Goal: Information Seeking & Learning: Find specific fact

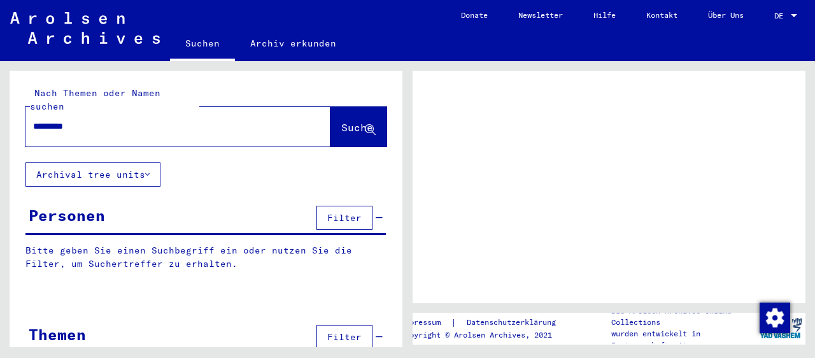
type input "*********"
click at [341, 121] on span "Suche" at bounding box center [357, 127] width 32 height 13
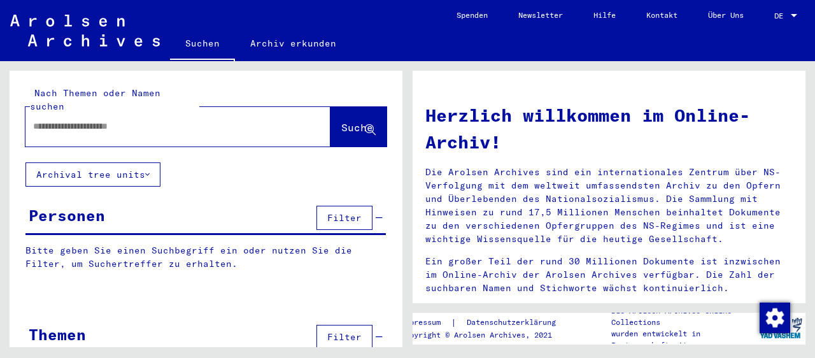
paste input "*********"
click at [341, 121] on span "Suche" at bounding box center [357, 127] width 32 height 13
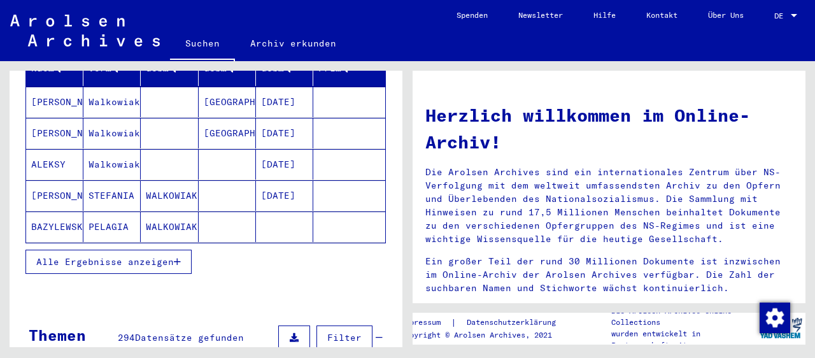
scroll to position [211, 0]
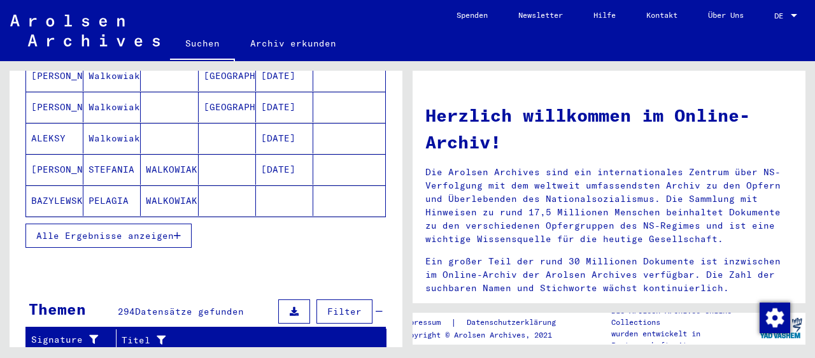
click at [179, 231] on icon "button" at bounding box center [177, 235] width 7 height 9
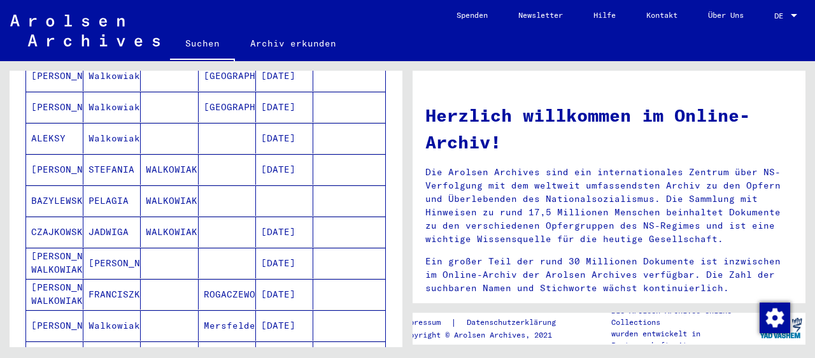
scroll to position [0, 0]
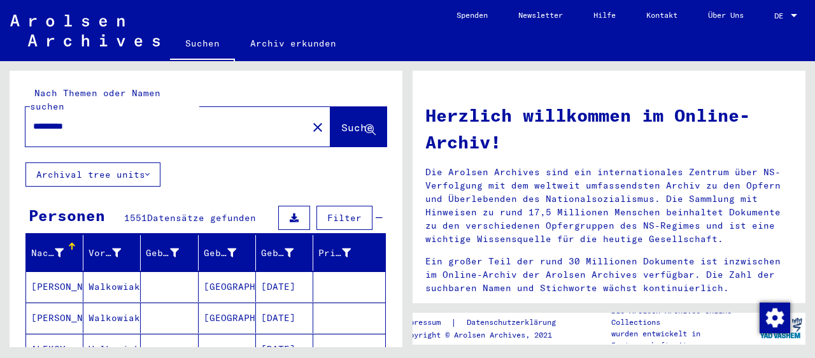
click at [104, 120] on input "*********" at bounding box center [162, 126] width 259 height 13
type input "**********"
click at [346, 121] on span "Suche" at bounding box center [357, 127] width 32 height 13
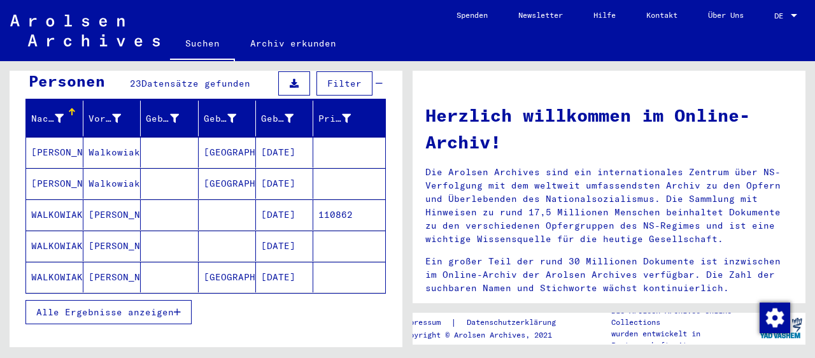
scroll to position [140, 0]
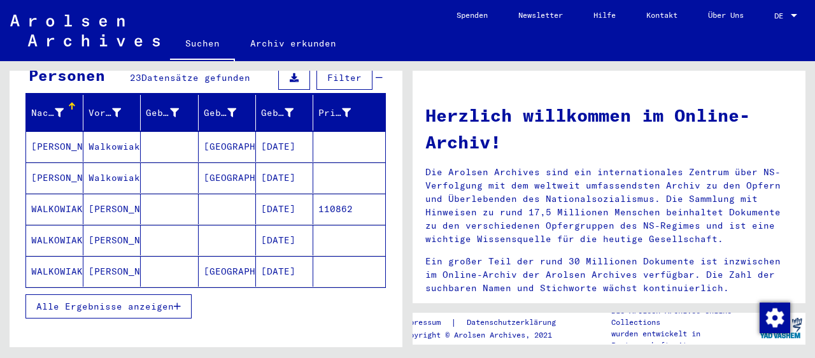
click at [177, 302] on icon "button" at bounding box center [177, 306] width 7 height 9
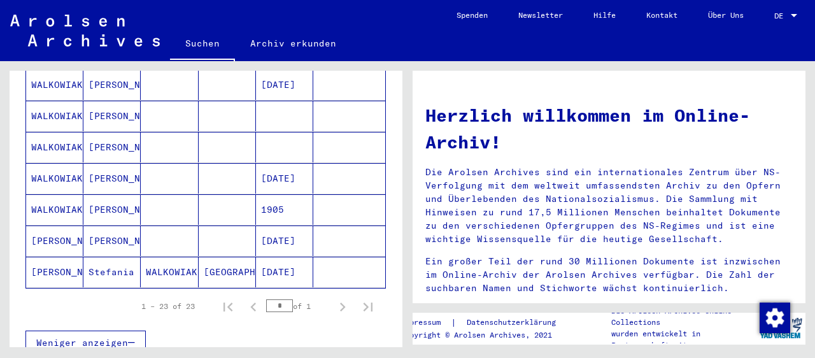
scroll to position [703, 0]
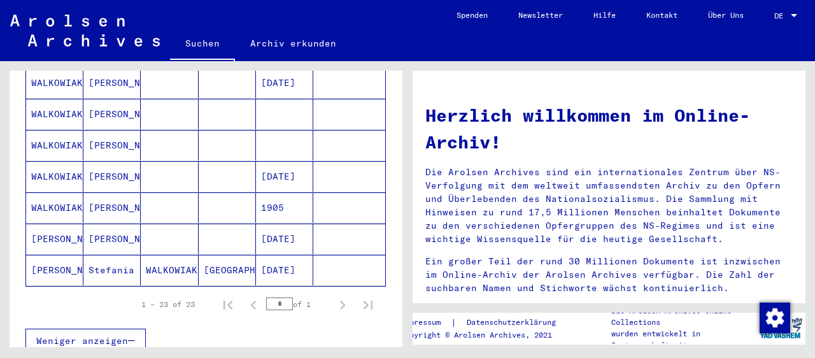
click at [119, 224] on mat-cell "[PERSON_NAME]" at bounding box center [111, 239] width 57 height 31
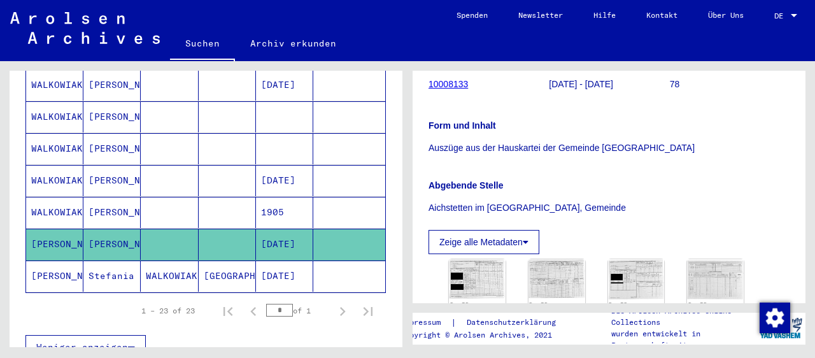
scroll to position [281, 0]
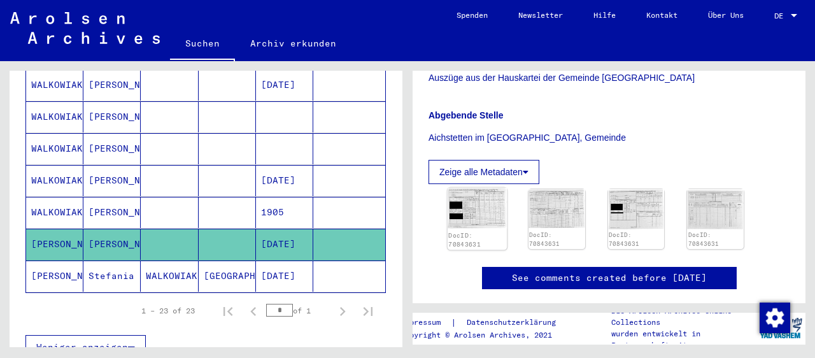
click at [469, 214] on img at bounding box center [477, 208] width 59 height 41
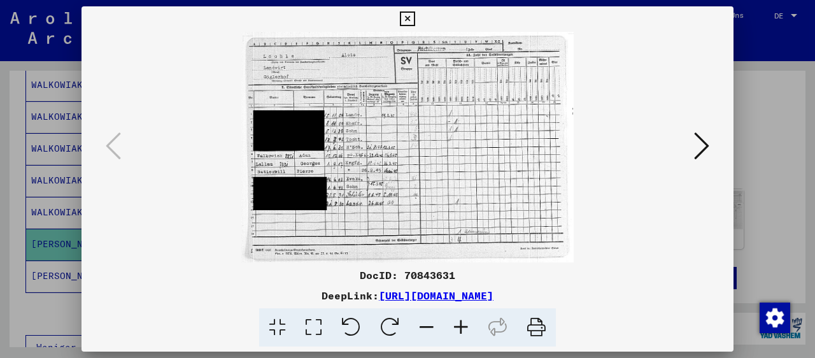
click at [462, 327] on icon at bounding box center [461, 327] width 34 height 39
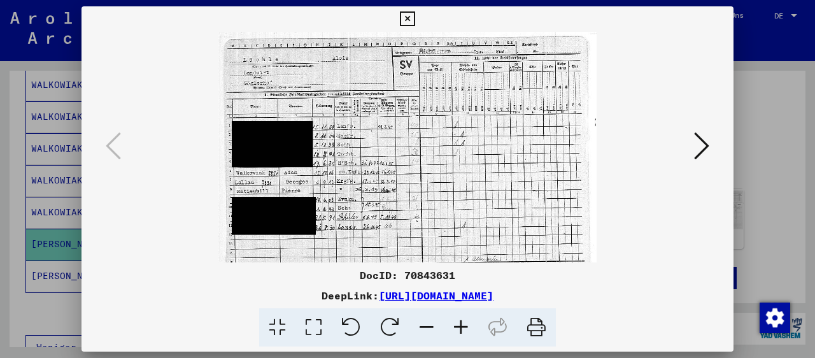
click at [462, 327] on icon at bounding box center [461, 327] width 34 height 39
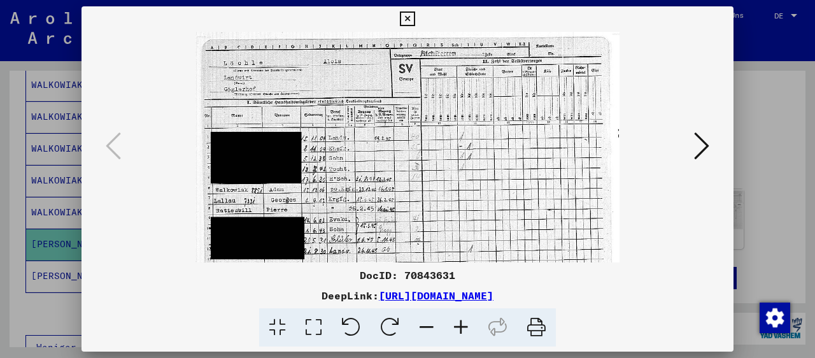
click at [462, 327] on icon at bounding box center [461, 327] width 34 height 39
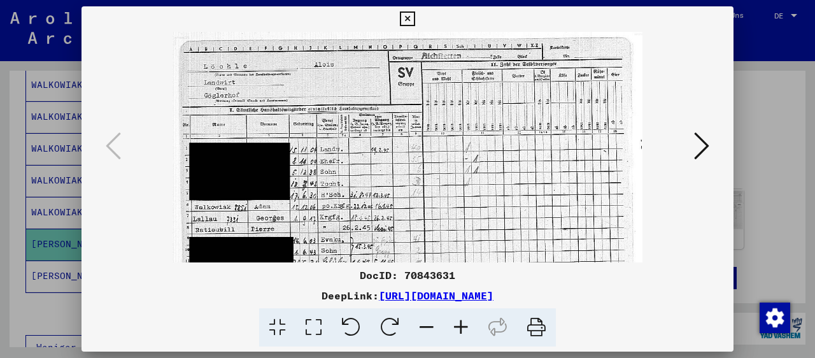
click at [462, 327] on icon at bounding box center [461, 327] width 34 height 39
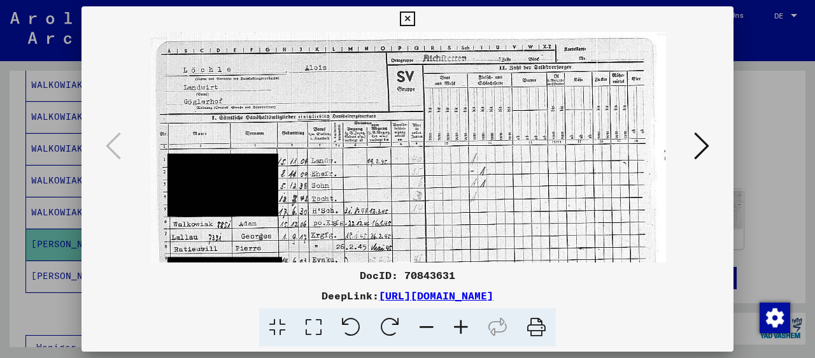
click at [462, 327] on icon at bounding box center [461, 327] width 34 height 39
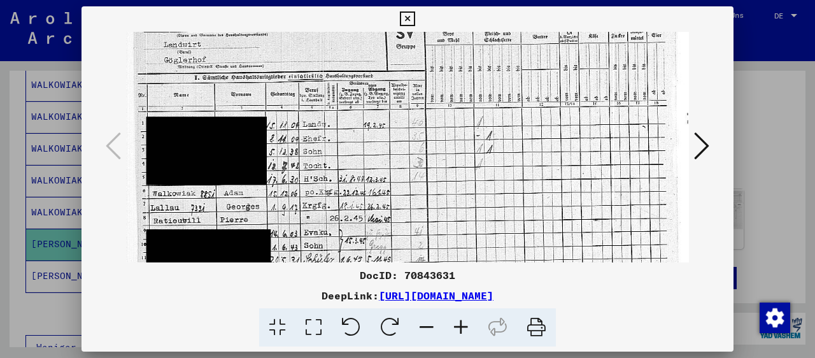
scroll to position [55, 0]
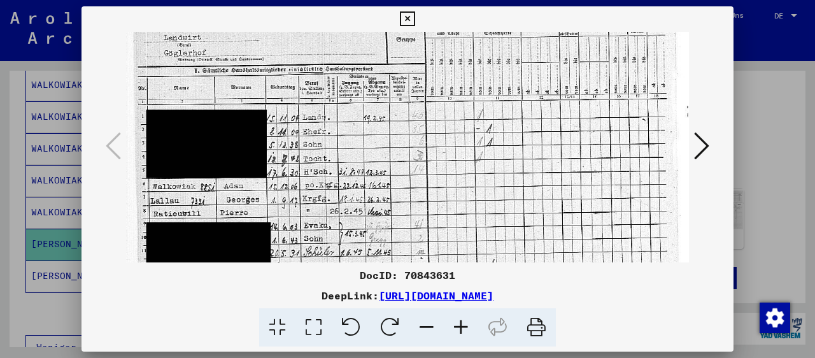
drag, startPoint x: 297, startPoint y: 225, endPoint x: 311, endPoint y: 171, distance: 56.1
click at [311, 171] on img at bounding box center [407, 172] width 562 height 390
click at [460, 325] on icon at bounding box center [461, 327] width 34 height 39
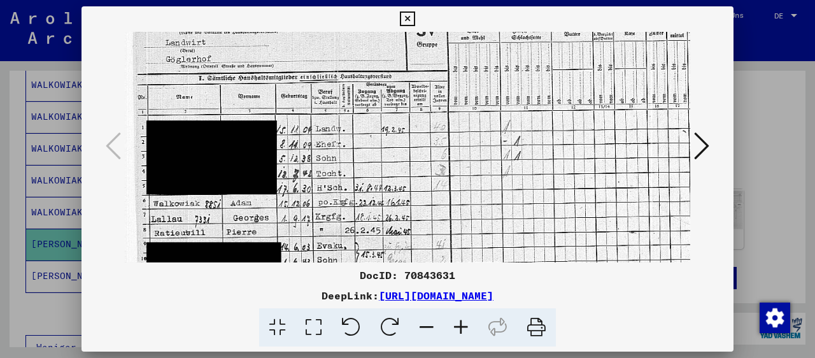
click at [460, 325] on icon at bounding box center [461, 327] width 34 height 39
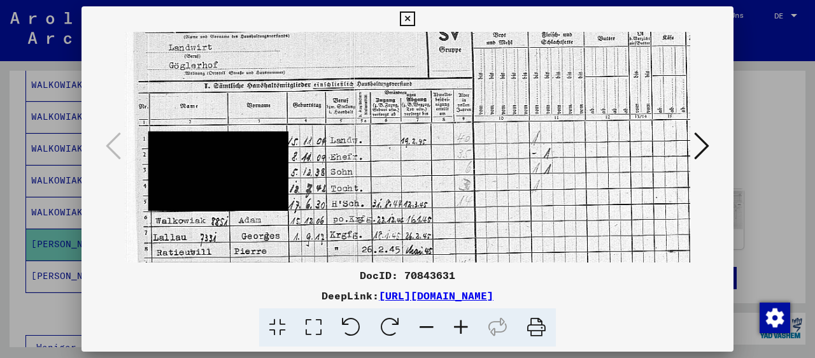
click at [460, 325] on icon at bounding box center [461, 327] width 34 height 39
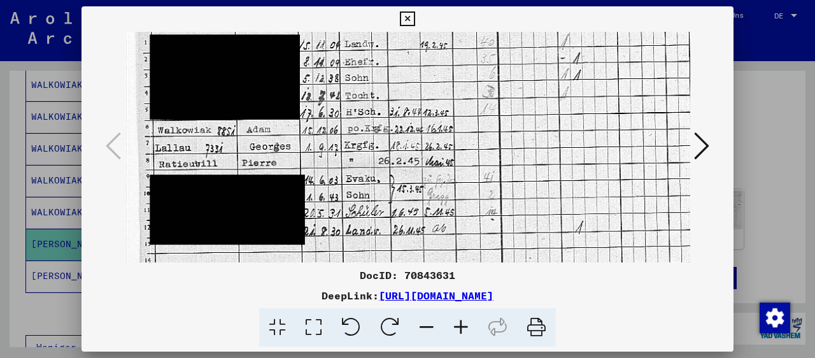
scroll to position [164, 0]
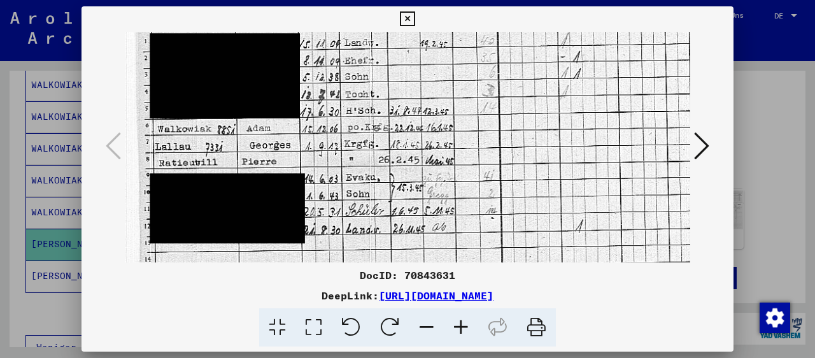
drag, startPoint x: 334, startPoint y: 186, endPoint x: 335, endPoint y: 78, distance: 107.6
click at [335, 78] on img at bounding box center [475, 110] width 701 height 485
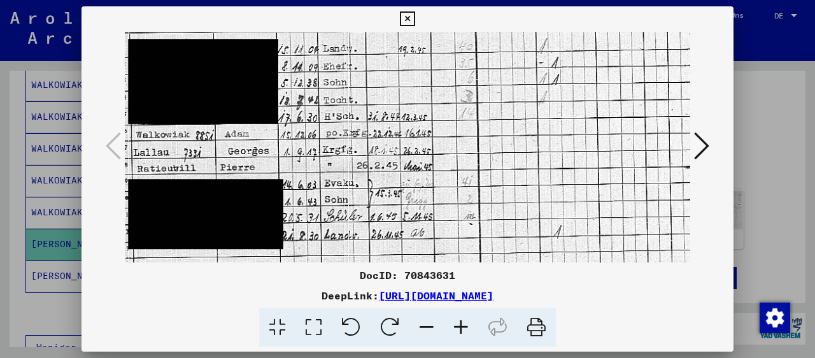
scroll to position [143, 27]
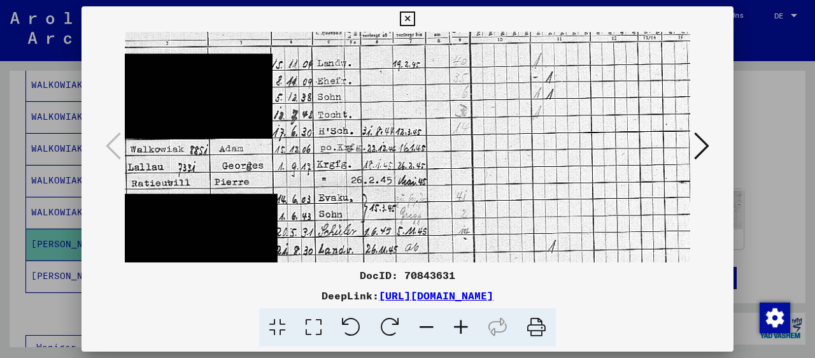
drag, startPoint x: 337, startPoint y: 201, endPoint x: 307, endPoint y: 227, distance: 39.3
click at [310, 226] on img at bounding box center [447, 131] width 701 height 485
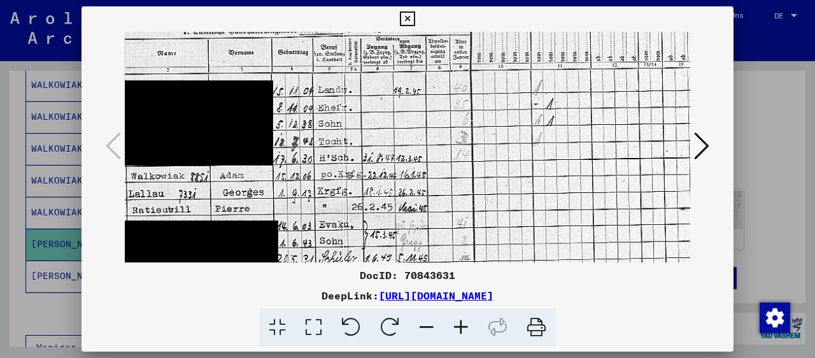
drag, startPoint x: 324, startPoint y: 185, endPoint x: 324, endPoint y: 197, distance: 12.1
click at [324, 197] on img at bounding box center [448, 157] width 701 height 485
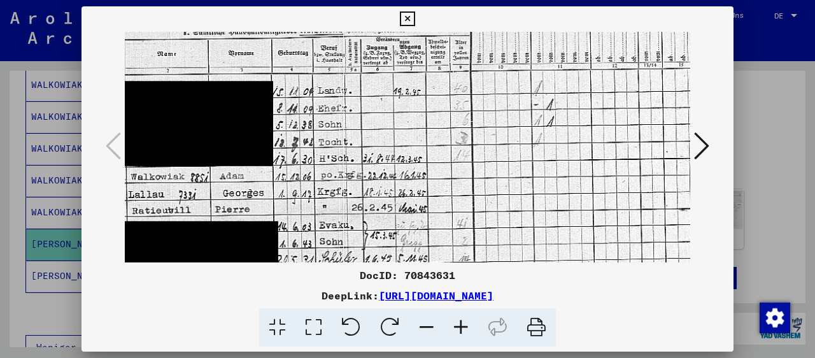
click at [415, 17] on icon at bounding box center [407, 18] width 15 height 15
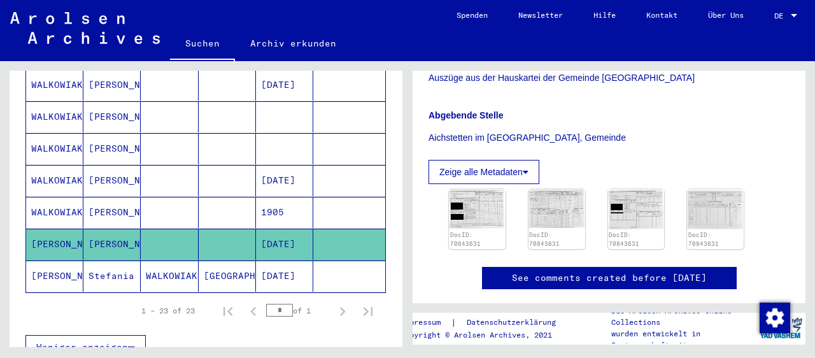
click at [125, 197] on mat-cell "[PERSON_NAME]" at bounding box center [111, 212] width 57 height 31
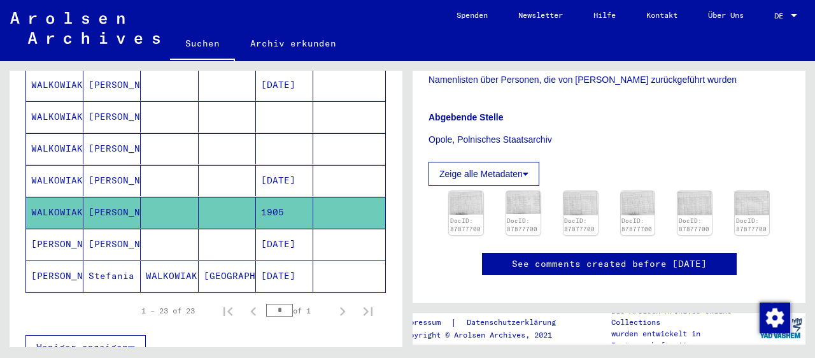
scroll to position [281, 0]
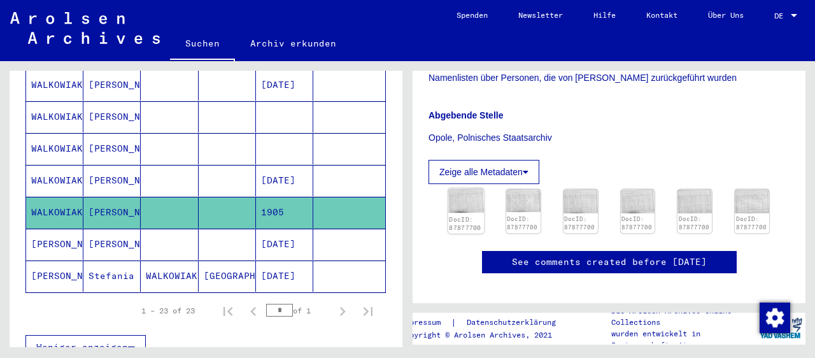
click at [466, 197] on img at bounding box center [466, 201] width 36 height 25
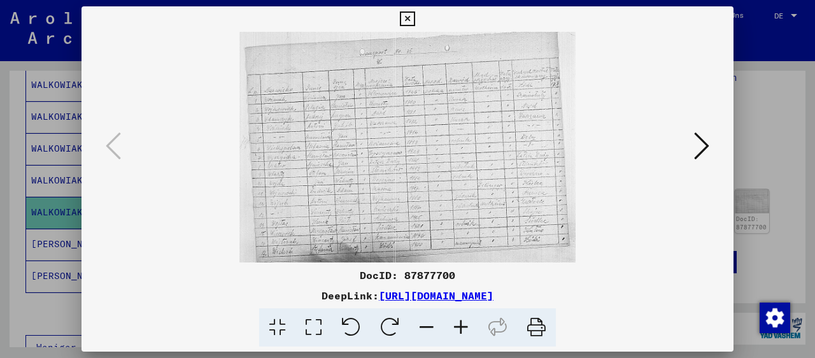
click at [415, 20] on icon at bounding box center [407, 18] width 15 height 15
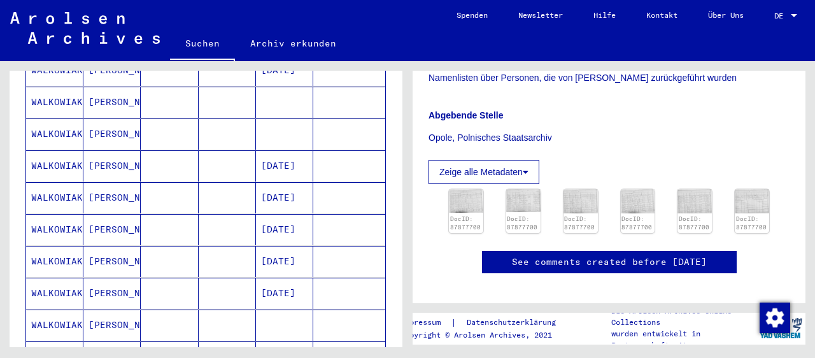
scroll to position [501, 0]
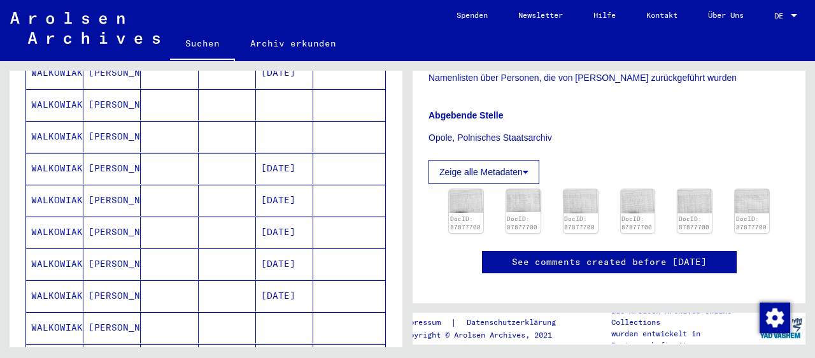
click at [103, 280] on mat-cell "[PERSON_NAME]" at bounding box center [111, 295] width 57 height 31
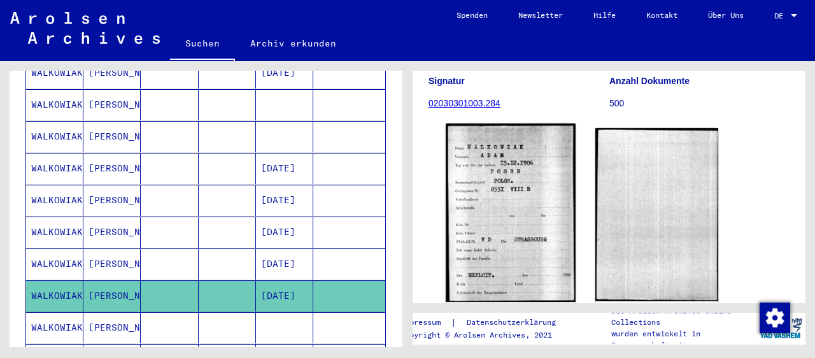
scroll to position [211, 0]
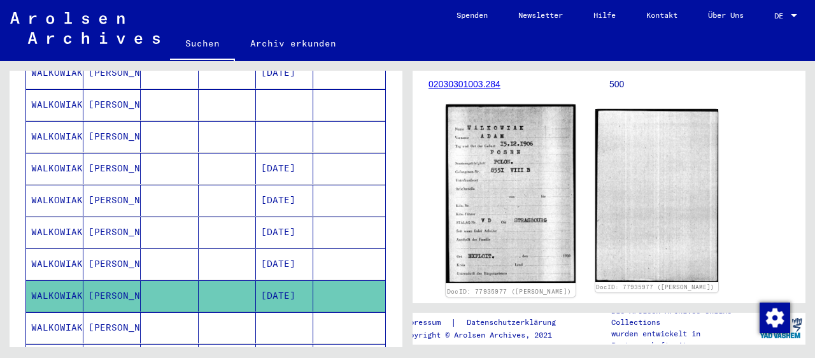
click at [486, 174] on img at bounding box center [510, 193] width 129 height 178
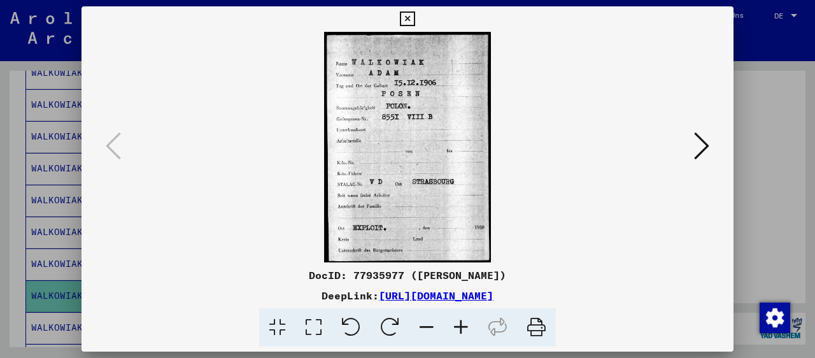
click at [461, 327] on icon at bounding box center [461, 327] width 34 height 39
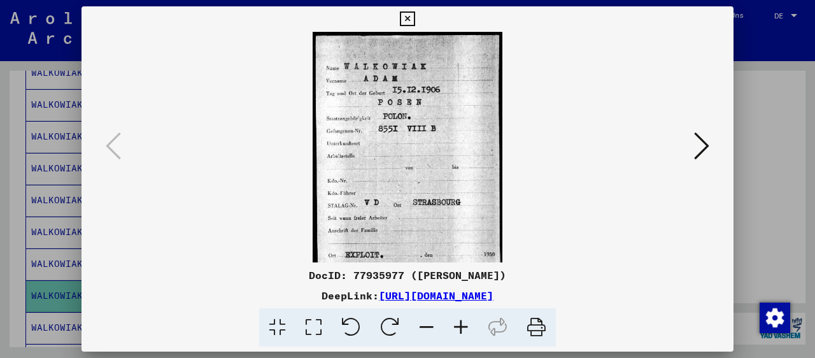
click at [461, 327] on icon at bounding box center [461, 327] width 34 height 39
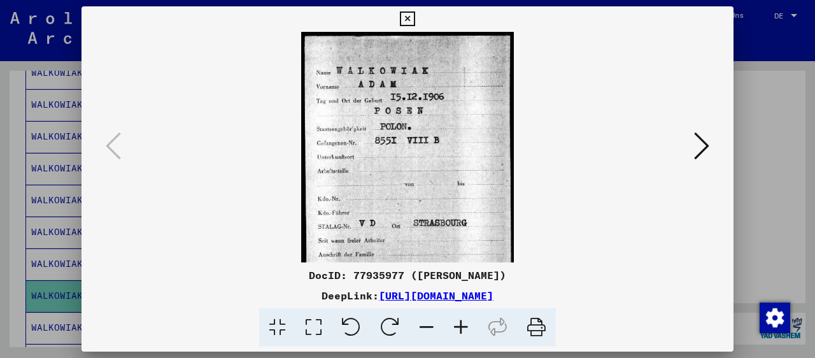
click at [461, 327] on icon at bounding box center [461, 327] width 34 height 39
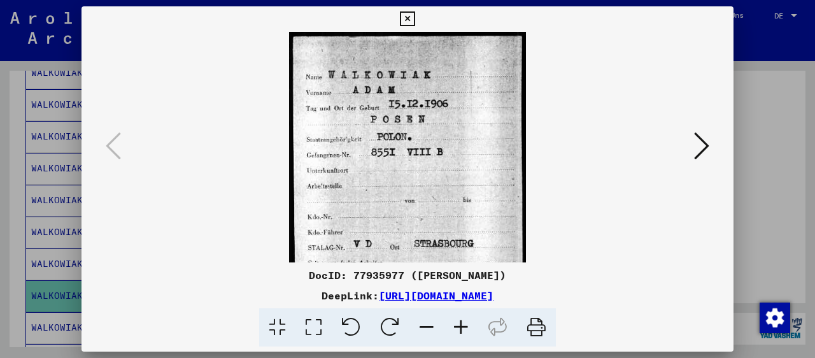
click at [461, 327] on icon at bounding box center [461, 327] width 34 height 39
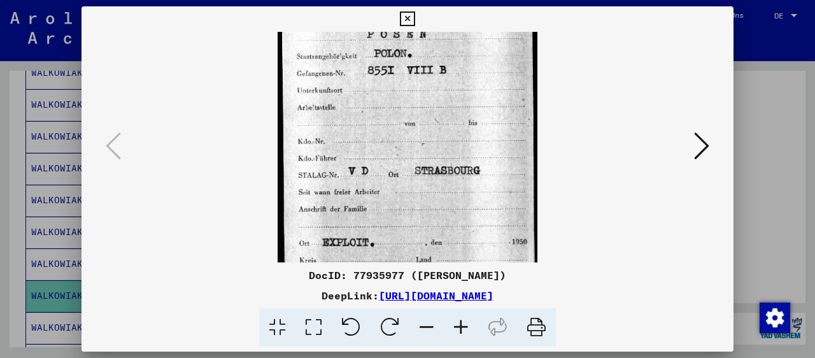
drag, startPoint x: 415, startPoint y: 183, endPoint x: 418, endPoint y: 88, distance: 95.6
click at [419, 90] on img at bounding box center [407, 117] width 259 height 358
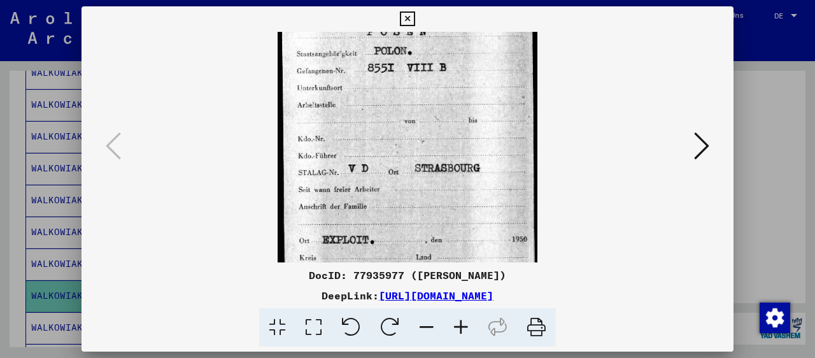
scroll to position [127, 0]
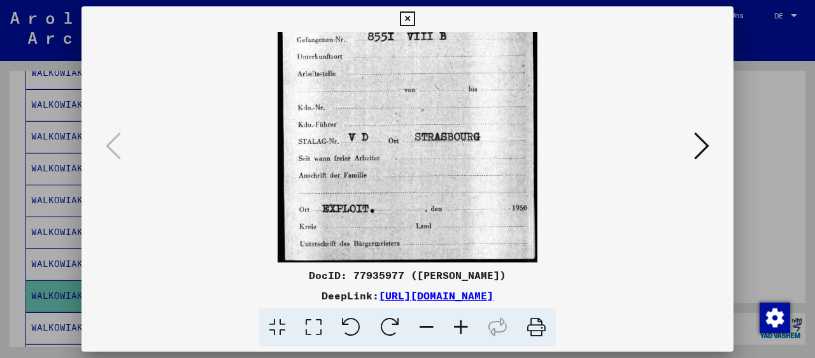
drag, startPoint x: 397, startPoint y: 204, endPoint x: 401, endPoint y: 137, distance: 67.0
click at [401, 137] on img at bounding box center [407, 83] width 259 height 358
click at [710, 148] on icon at bounding box center [701, 146] width 15 height 31
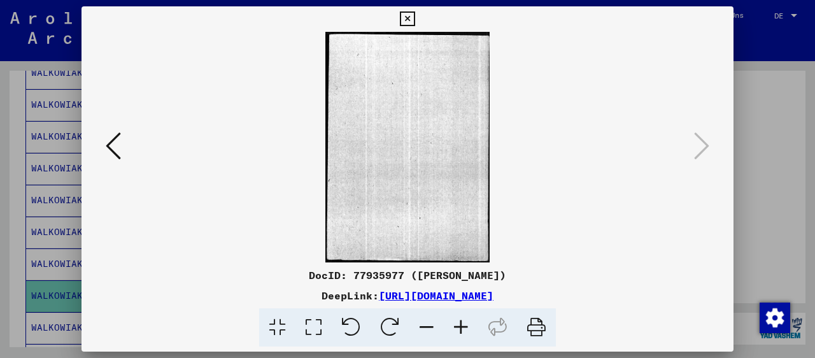
scroll to position [0, 0]
click at [415, 22] on icon at bounding box center [407, 18] width 15 height 15
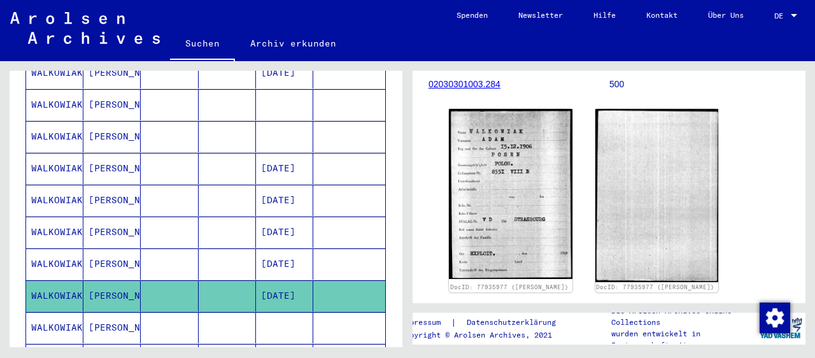
click at [266, 248] on mat-cell "[DATE]" at bounding box center [284, 263] width 57 height 31
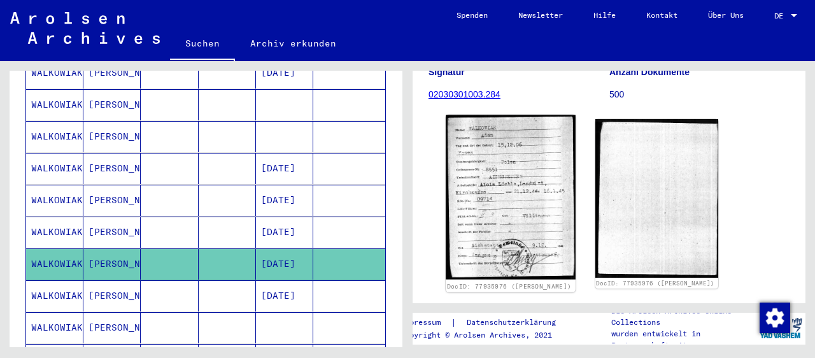
scroll to position [211, 0]
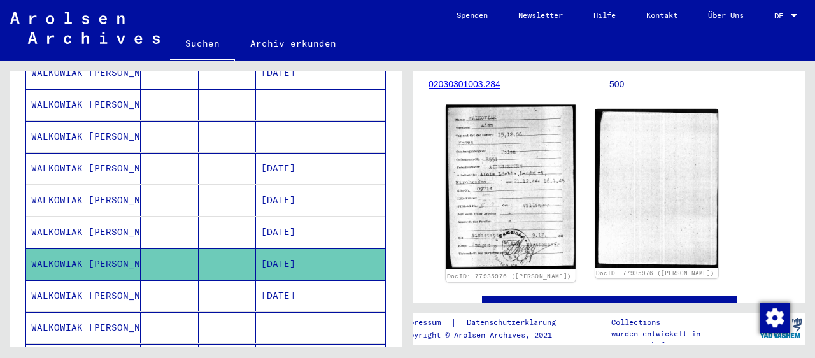
click at [493, 133] on img at bounding box center [510, 187] width 129 height 164
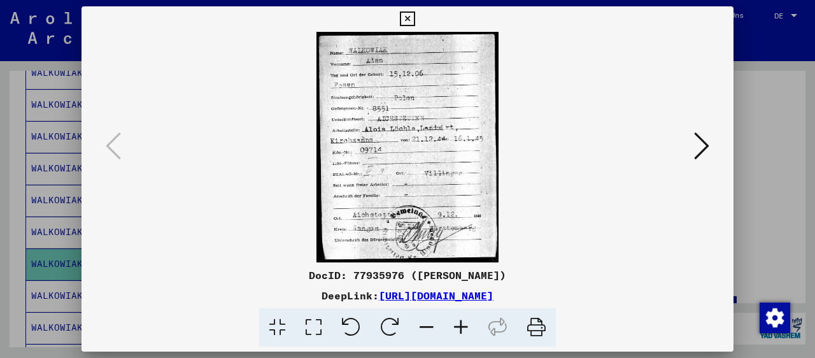
click at [458, 325] on icon at bounding box center [461, 327] width 34 height 39
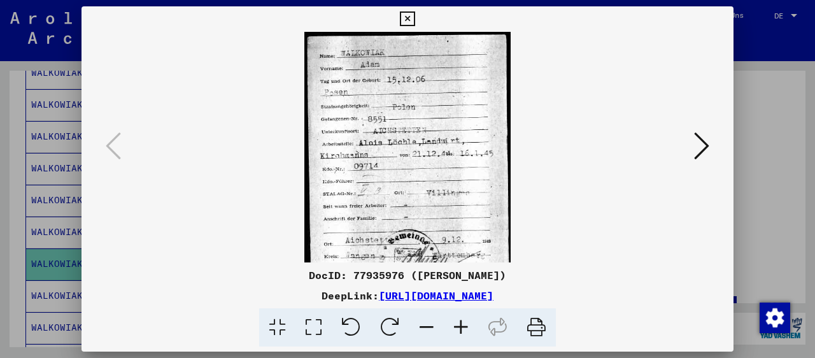
click at [458, 325] on icon at bounding box center [461, 327] width 34 height 39
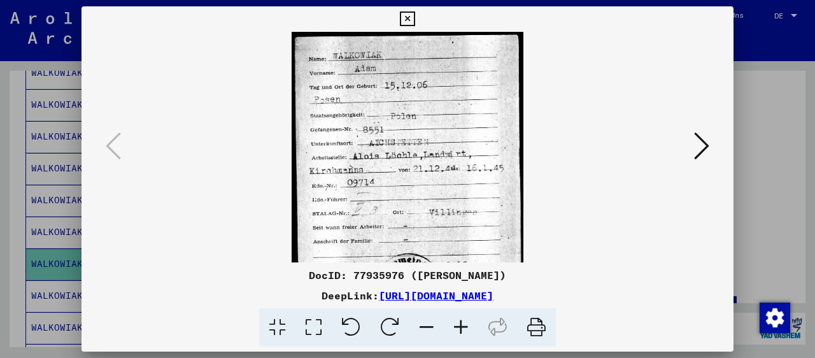
click at [458, 325] on icon at bounding box center [461, 327] width 34 height 39
click at [459, 324] on icon at bounding box center [461, 327] width 34 height 39
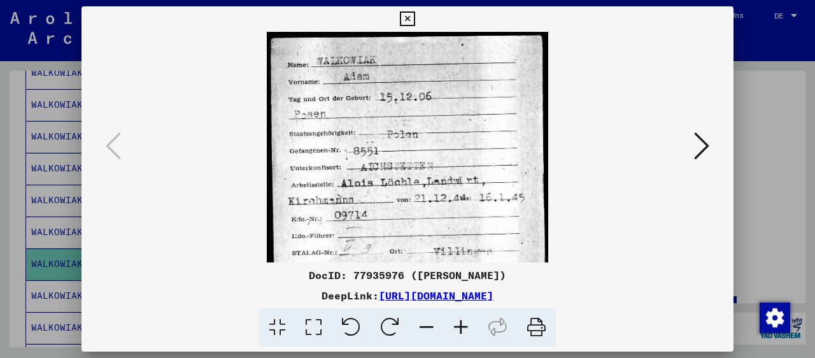
click at [459, 324] on icon at bounding box center [461, 327] width 34 height 39
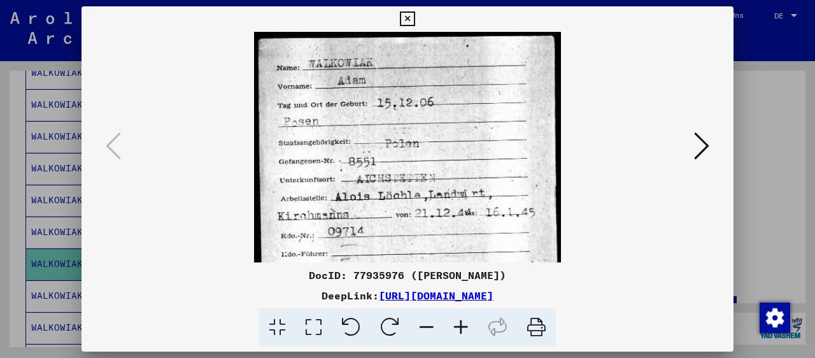
click at [459, 324] on icon at bounding box center [461, 327] width 34 height 39
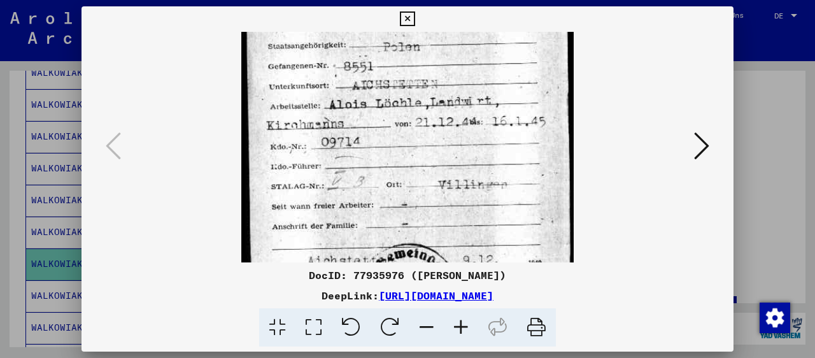
drag, startPoint x: 384, startPoint y: 187, endPoint x: 382, endPoint y: 80, distance: 106.4
click at [383, 78] on img at bounding box center [407, 137] width 332 height 422
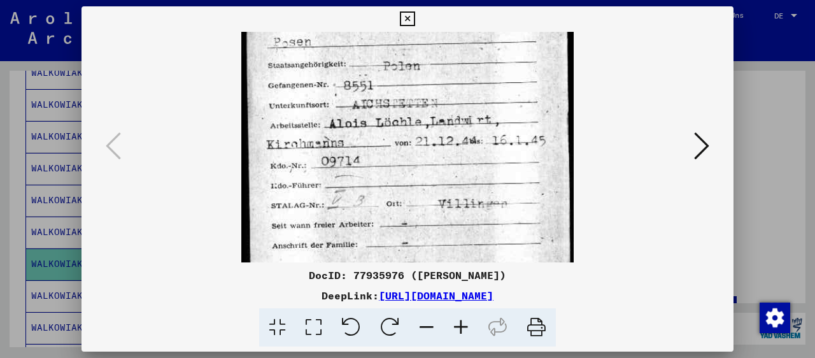
scroll to position [85, 0]
drag, startPoint x: 397, startPoint y: 130, endPoint x: 396, endPoint y: 137, distance: 7.3
click at [396, 137] on img at bounding box center [407, 157] width 332 height 422
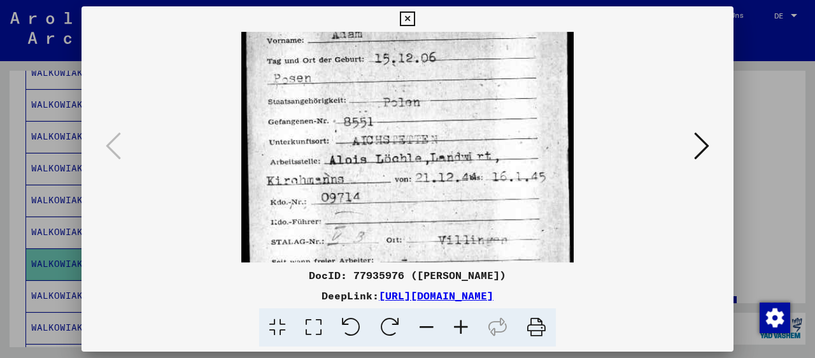
scroll to position [40, 0]
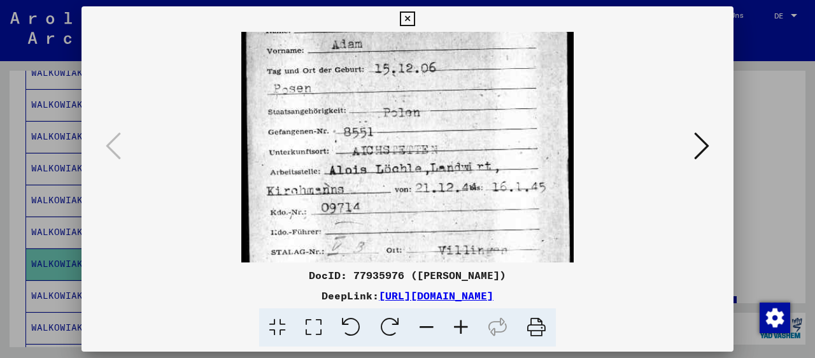
drag, startPoint x: 399, startPoint y: 169, endPoint x: 405, endPoint y: 222, distance: 53.2
click at [405, 222] on img at bounding box center [407, 203] width 332 height 422
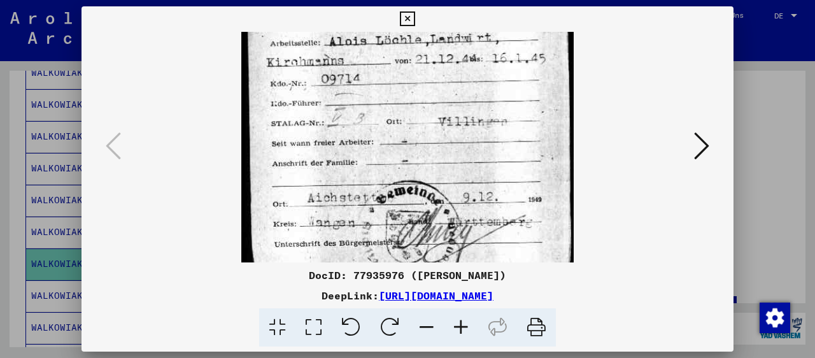
drag, startPoint x: 415, startPoint y: 195, endPoint x: 420, endPoint y: 69, distance: 125.6
click at [420, 69] on img at bounding box center [407, 74] width 332 height 422
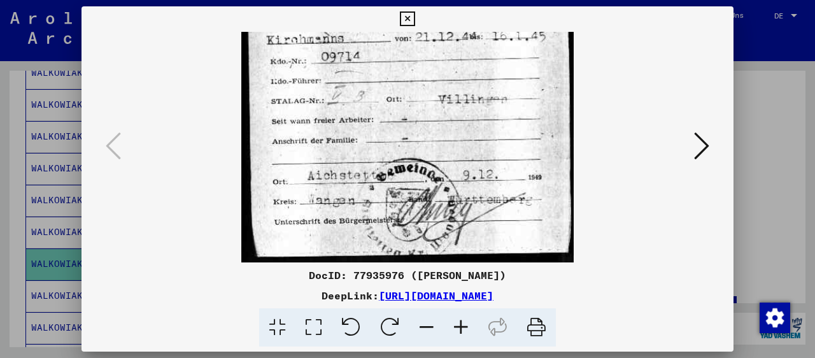
drag, startPoint x: 426, startPoint y: 167, endPoint x: 419, endPoint y: 145, distance: 22.8
click at [424, 149] on img at bounding box center [407, 52] width 332 height 422
click at [706, 145] on icon at bounding box center [701, 146] width 15 height 31
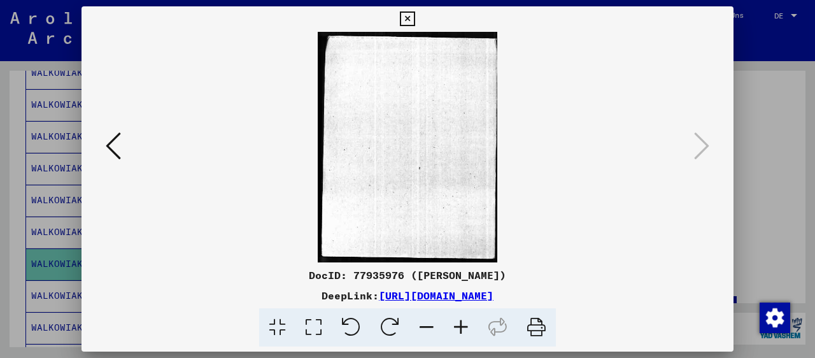
scroll to position [0, 0]
click at [415, 17] on icon at bounding box center [407, 18] width 15 height 15
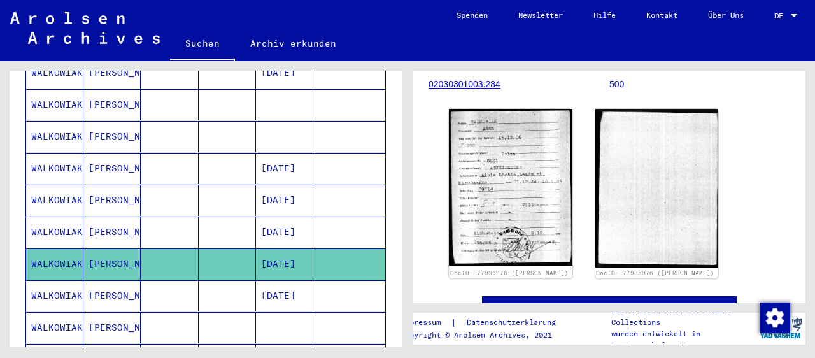
click at [159, 217] on mat-cell at bounding box center [169, 232] width 57 height 31
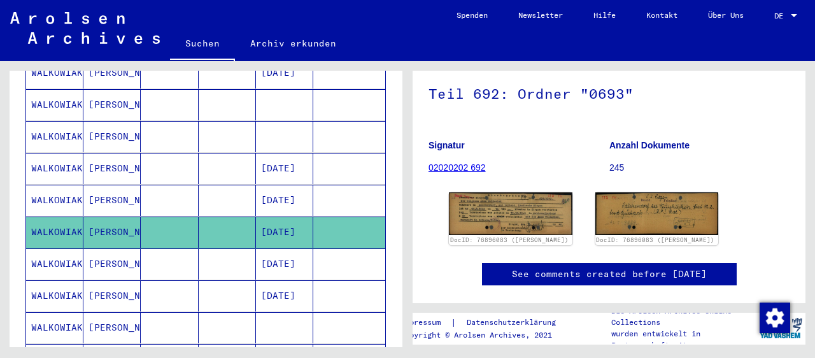
scroll to position [140, 0]
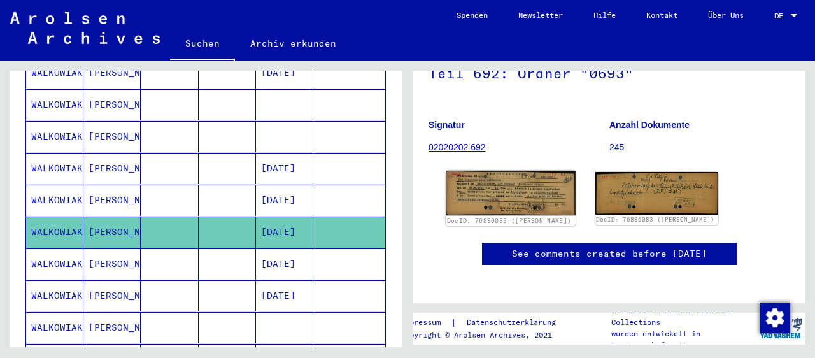
click at [504, 189] on img at bounding box center [510, 193] width 129 height 45
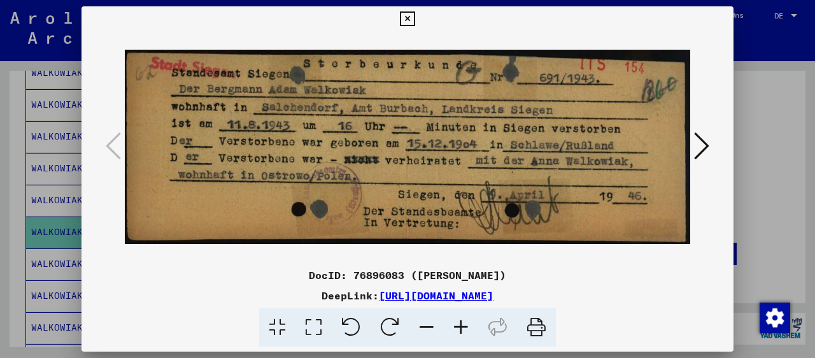
click at [415, 19] on icon at bounding box center [407, 18] width 15 height 15
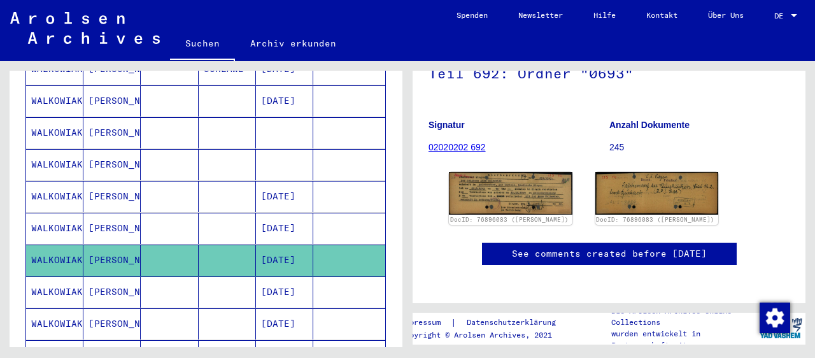
scroll to position [501, 0]
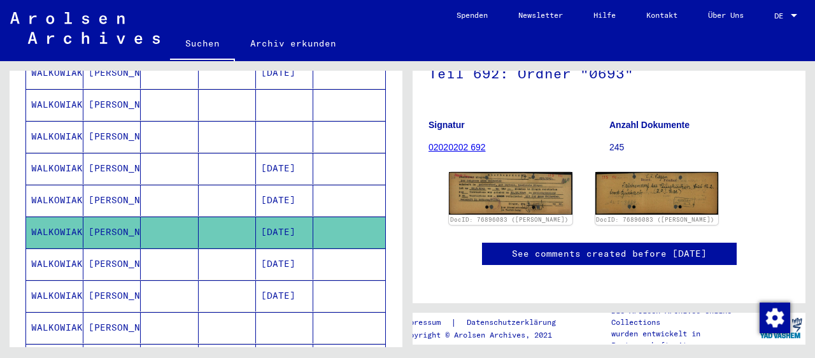
click at [212, 248] on mat-cell at bounding box center [227, 263] width 57 height 31
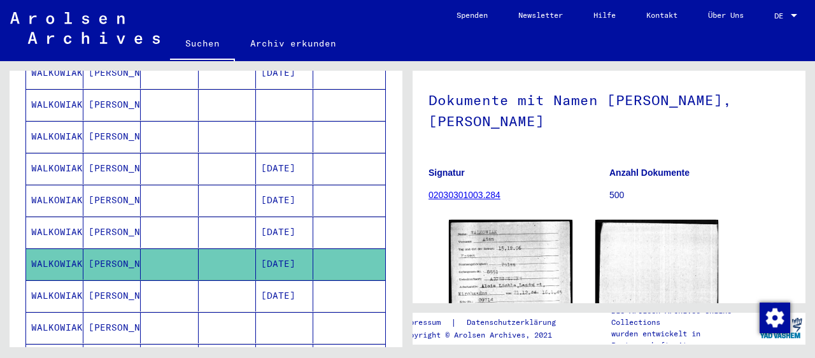
scroll to position [140, 0]
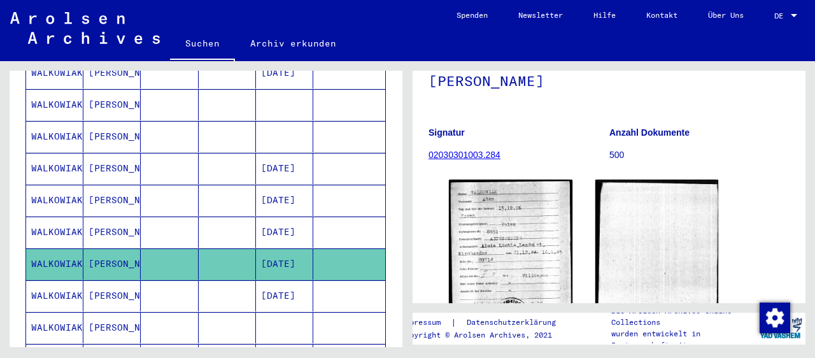
click at [129, 280] on mat-cell "[PERSON_NAME]" at bounding box center [111, 295] width 57 height 31
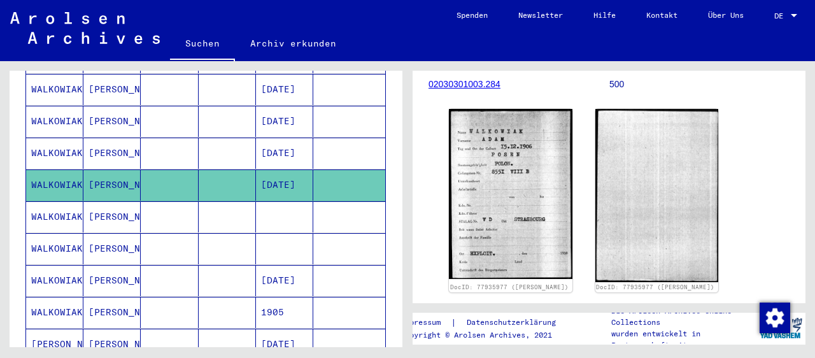
scroll to position [641, 0]
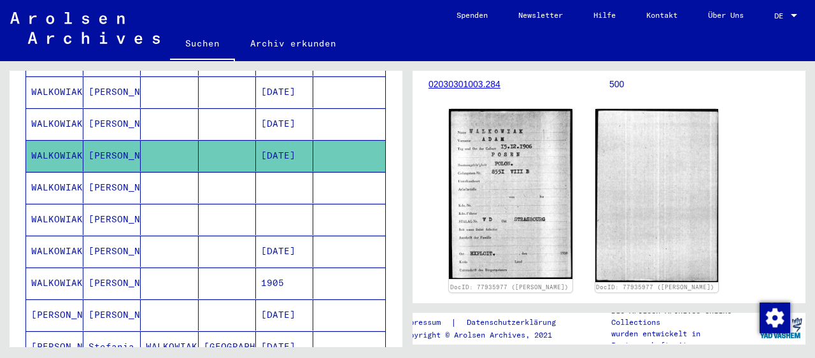
click at [168, 299] on mat-cell at bounding box center [169, 314] width 57 height 31
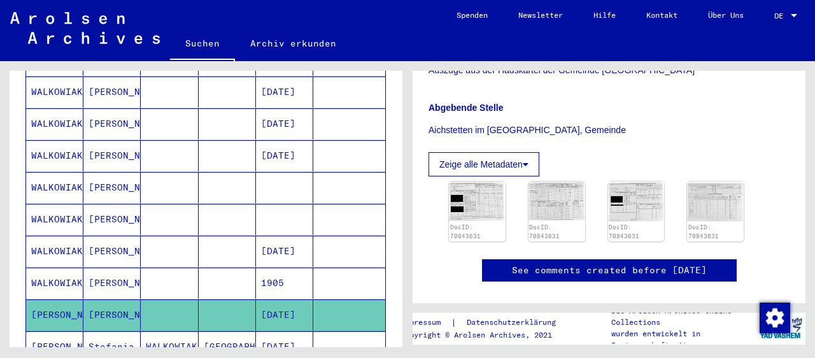
scroll to position [352, 0]
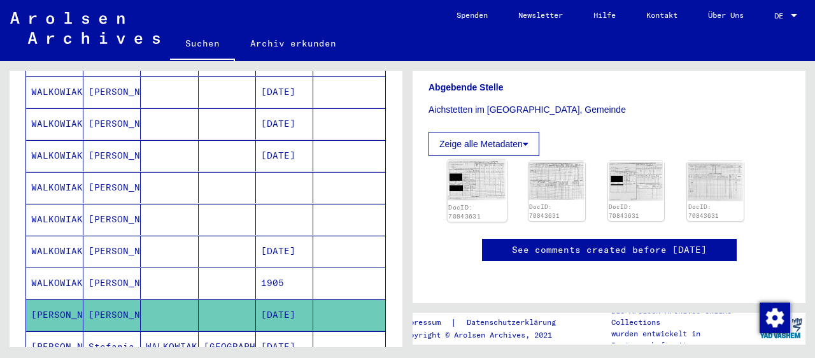
click at [466, 160] on img at bounding box center [477, 180] width 59 height 41
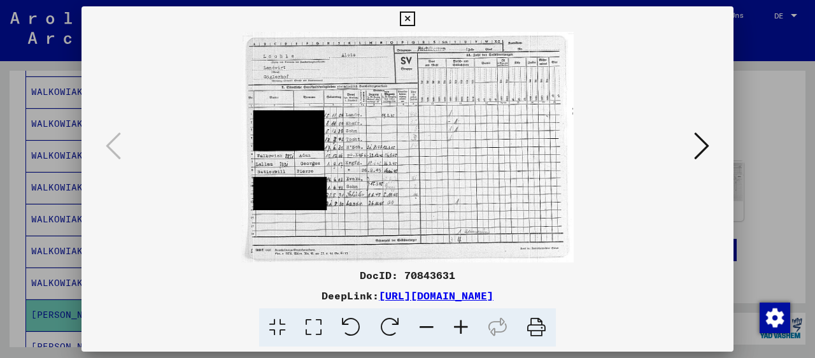
click at [458, 325] on icon at bounding box center [461, 327] width 34 height 39
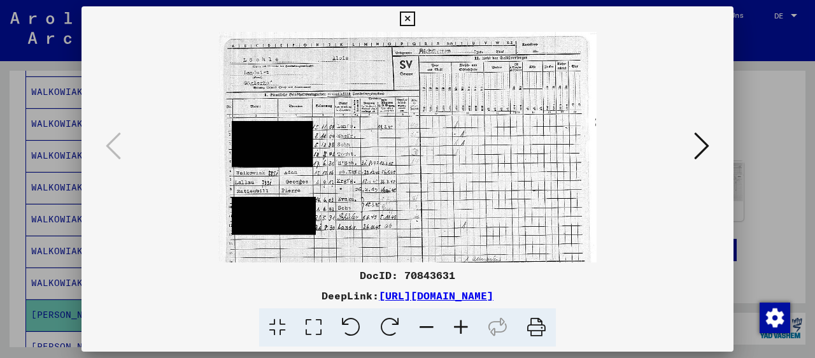
click at [458, 325] on icon at bounding box center [461, 327] width 34 height 39
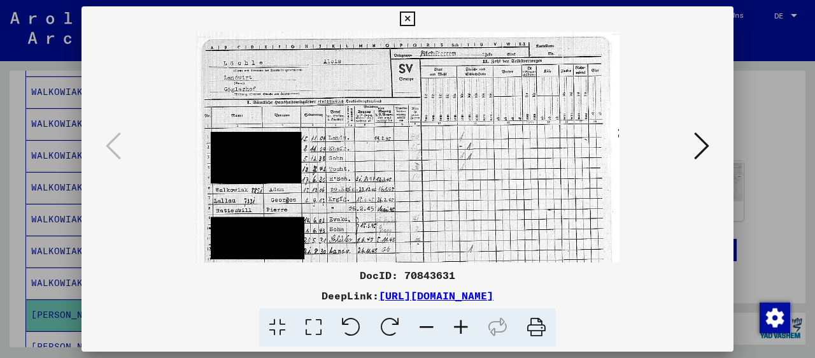
click at [458, 325] on icon at bounding box center [461, 327] width 34 height 39
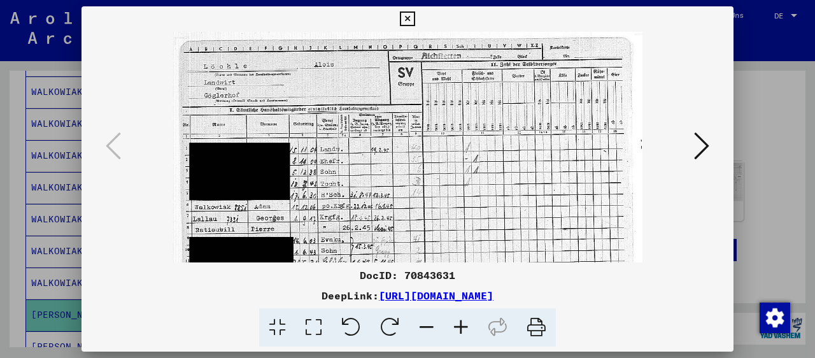
click at [458, 325] on icon at bounding box center [461, 327] width 34 height 39
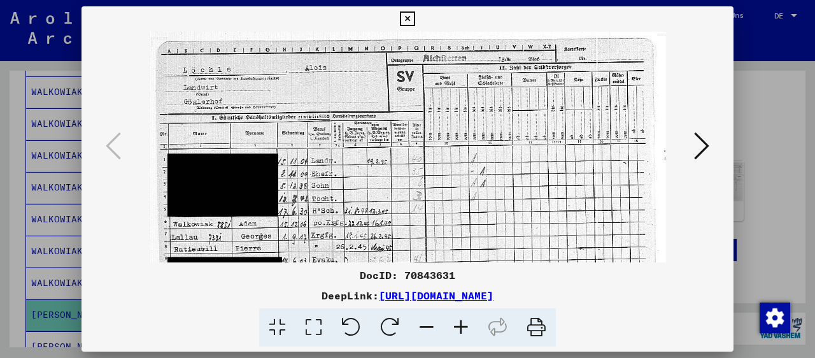
click at [458, 325] on icon at bounding box center [461, 327] width 34 height 39
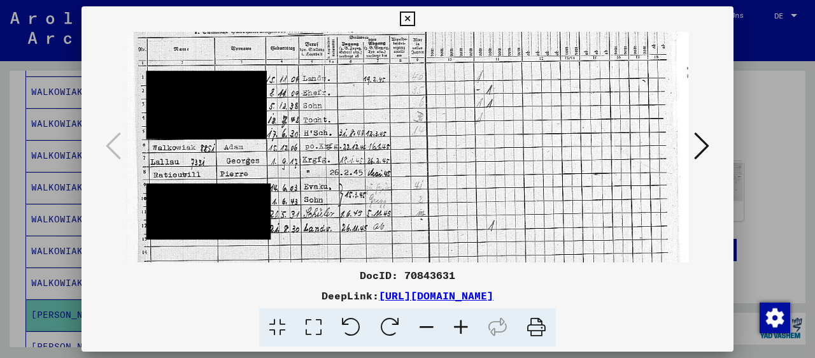
drag, startPoint x: 357, startPoint y: 224, endPoint x: 376, endPoint y: 131, distance: 95.1
click at [373, 132] on img at bounding box center [407, 133] width 562 height 390
click at [705, 146] on icon at bounding box center [701, 146] width 15 height 31
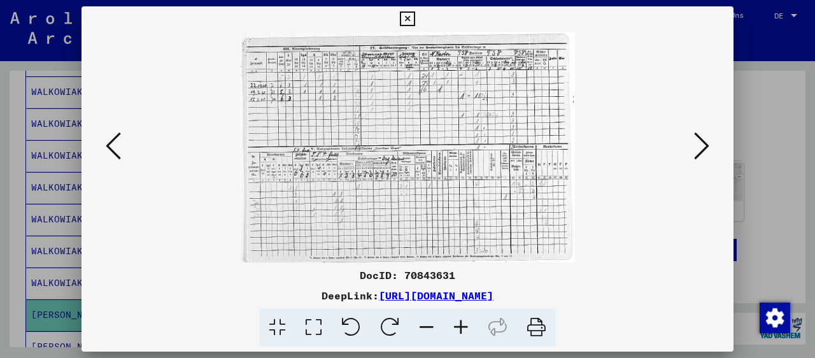
scroll to position [0, 0]
click at [705, 146] on icon at bounding box center [701, 146] width 15 height 31
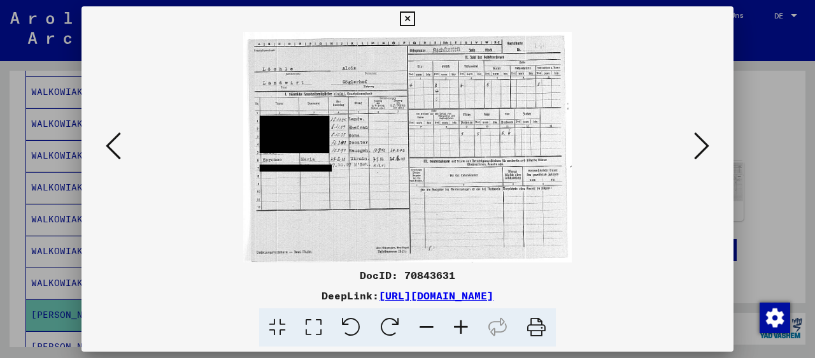
click at [705, 146] on icon at bounding box center [701, 146] width 15 height 31
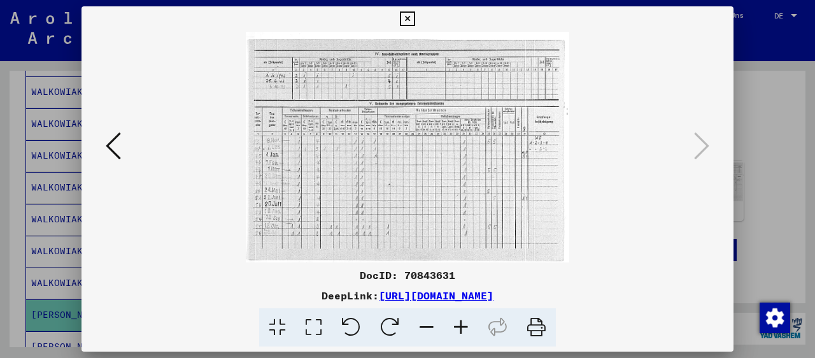
click at [415, 19] on icon at bounding box center [407, 18] width 15 height 15
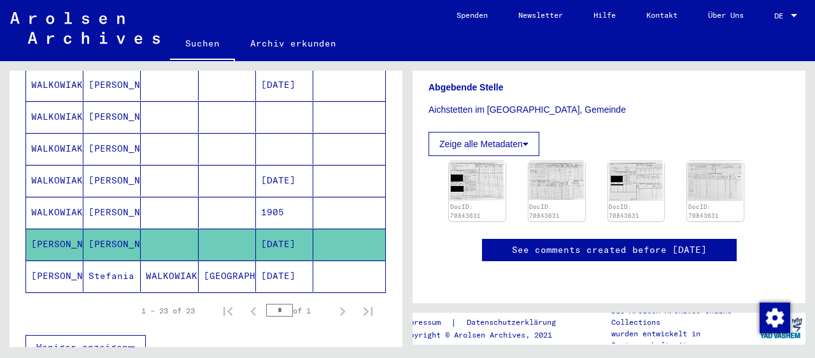
scroll to position [571, 0]
